Goal: Check status

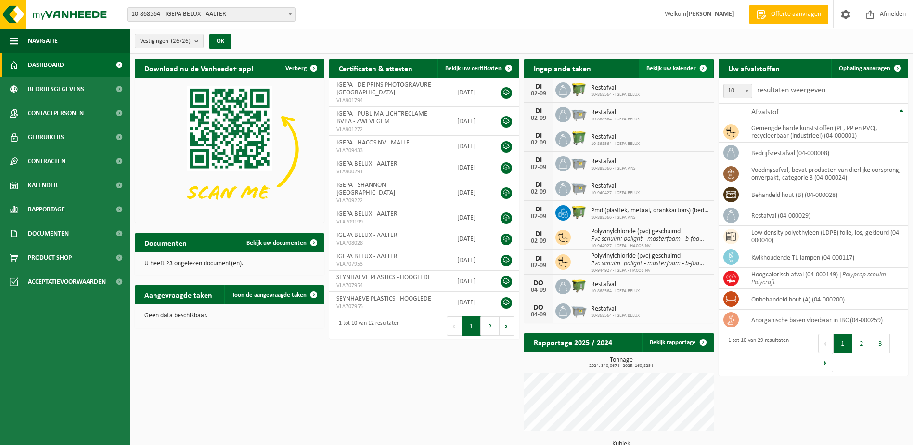
click at [676, 63] on link "Bekijk uw kalender" at bounding box center [676, 68] width 74 height 19
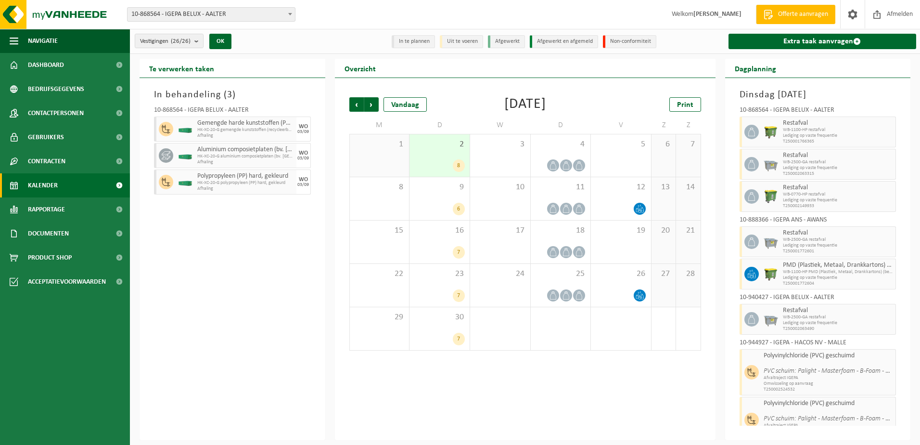
click at [212, 125] on span "Gemengde harde kunststoffen (PE, PP en PVC), recycleerbaar (industrieel)" at bounding box center [245, 123] width 97 height 8
click at [268, 129] on span "HK-XC-20-G gemengde kunststoffen (recycleerbaar), inclusief" at bounding box center [245, 130] width 97 height 6
drag, startPoint x: 268, startPoint y: 129, endPoint x: 243, endPoint y: 232, distance: 106.5
click at [243, 232] on div "In behandeling ( 3 ) 10-868564 - IGEPA BELUX - AALTER Gemengde harde kunststoff…" at bounding box center [233, 259] width 186 height 362
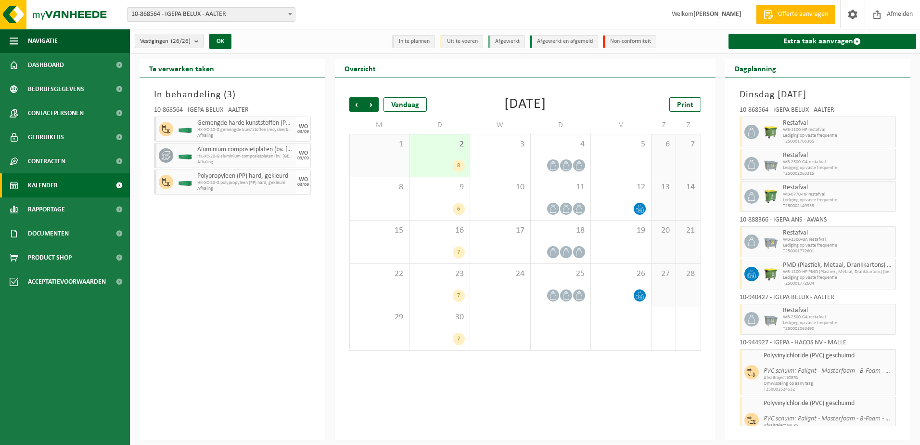
click at [230, 131] on span "HK-XC-20-G gemengde kunststoffen (recycleerbaar), inclusief" at bounding box center [245, 130] width 97 height 6
click at [197, 97] on h3 "In behandeling ( 3 )" at bounding box center [232, 95] width 157 height 14
click at [213, 128] on span "HK-XC-20-G gemengde kunststoffen (recycleerbaar), inclusief" at bounding box center [245, 130] width 97 height 6
click at [501, 163] on div "3" at bounding box center [500, 155] width 60 height 42
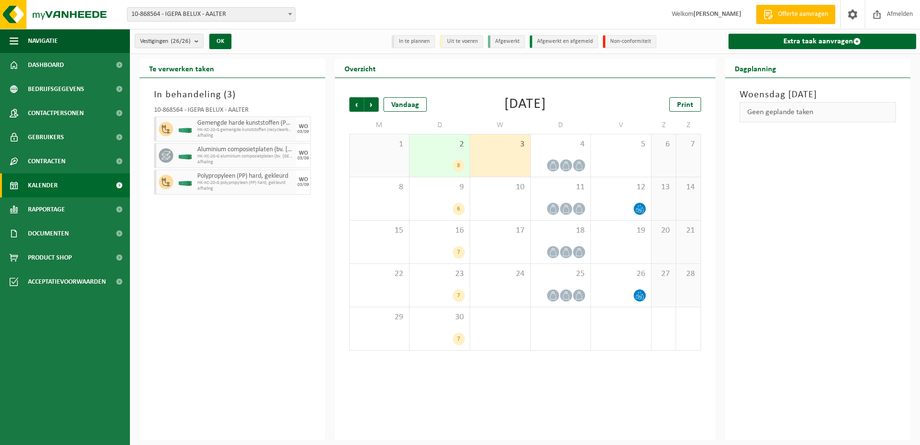
click at [239, 133] on span "Afhaling" at bounding box center [245, 136] width 97 height 6
